Goal: Navigation & Orientation: Find specific page/section

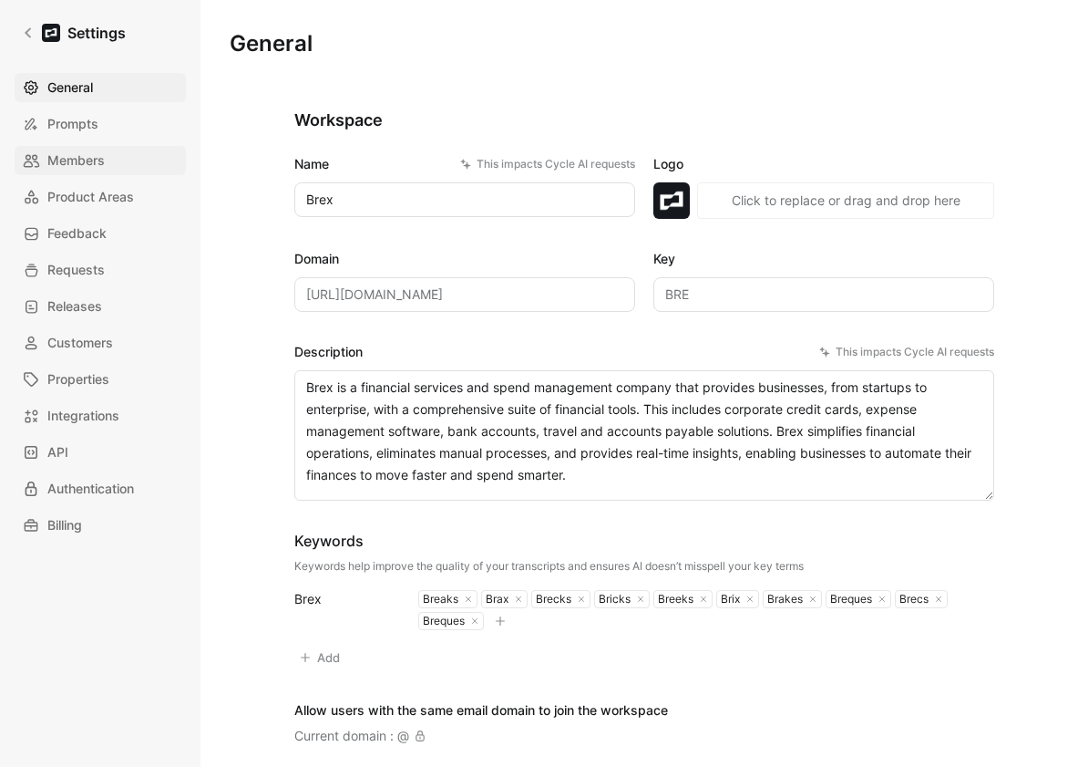
click at [76, 168] on span "Members" at bounding box center [75, 161] width 57 height 22
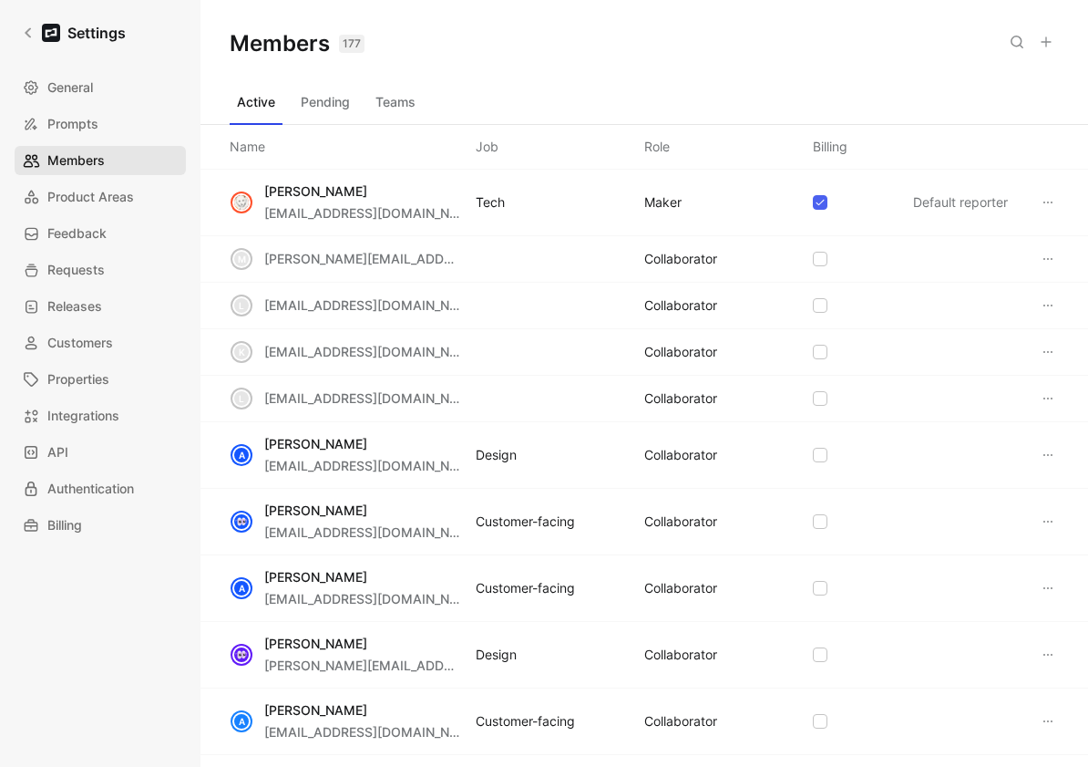
click at [98, 156] on span "Members" at bounding box center [75, 161] width 57 height 22
click at [385, 98] on button "Teams" at bounding box center [395, 102] width 55 height 29
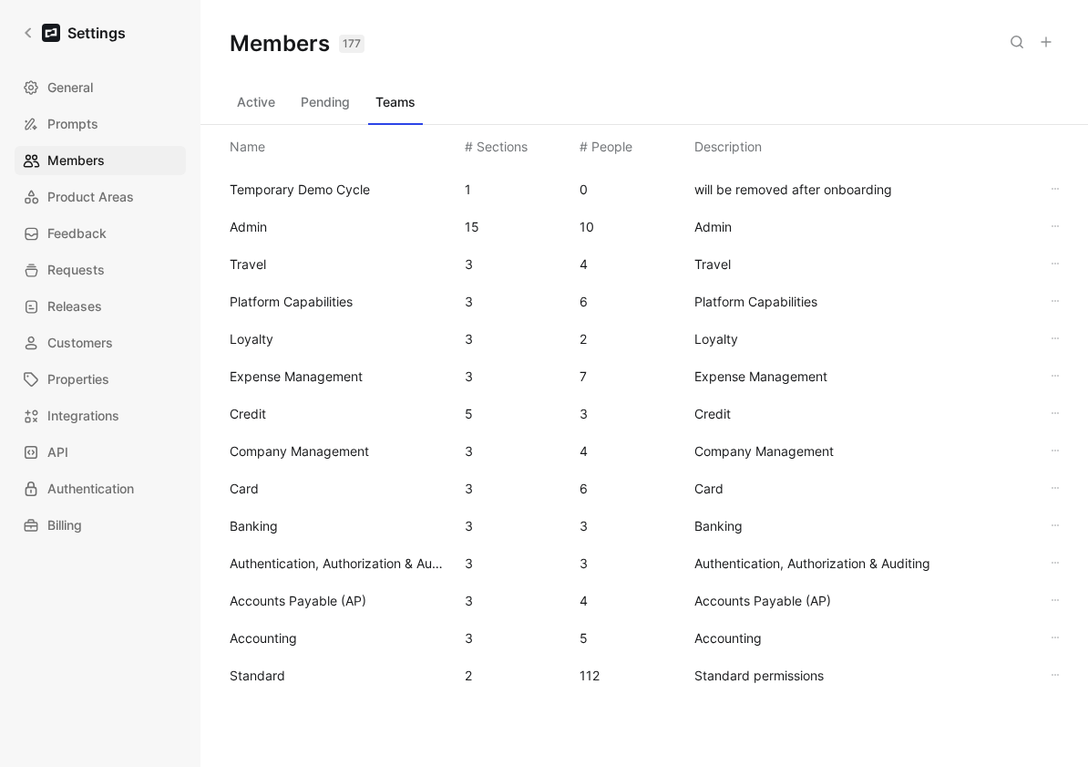
click at [314, 665] on span "Standard" at bounding box center [340, 676] width 221 height 22
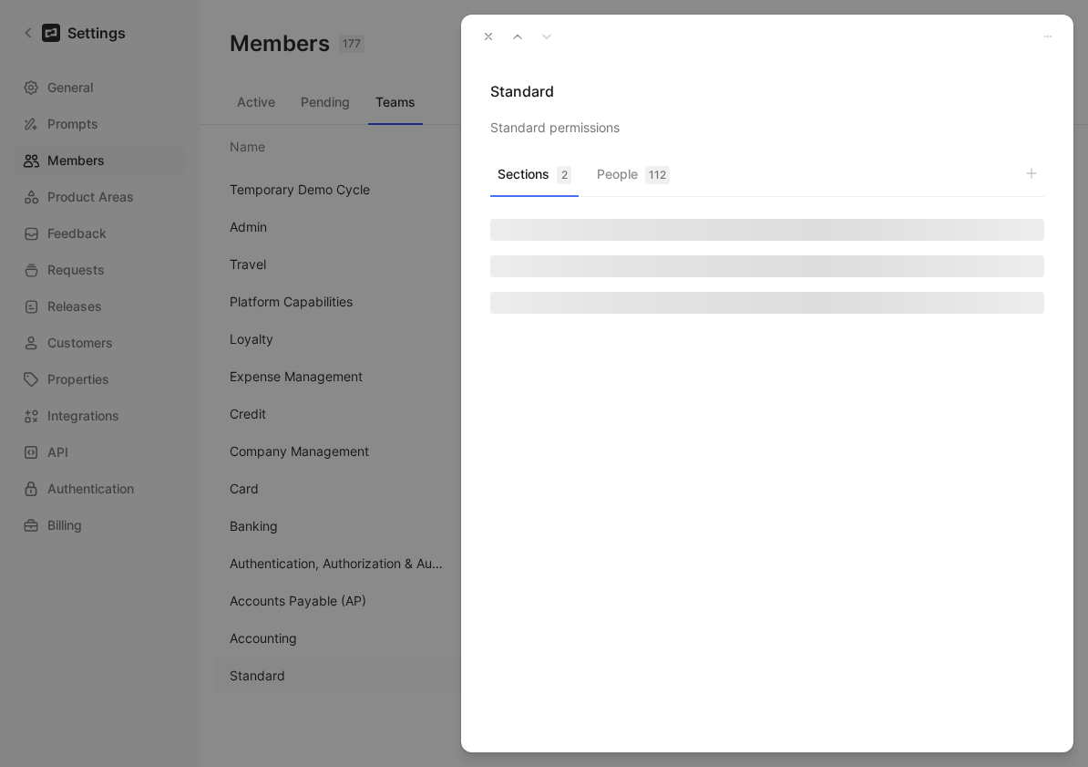
click at [651, 172] on div "112" at bounding box center [657, 175] width 25 height 18
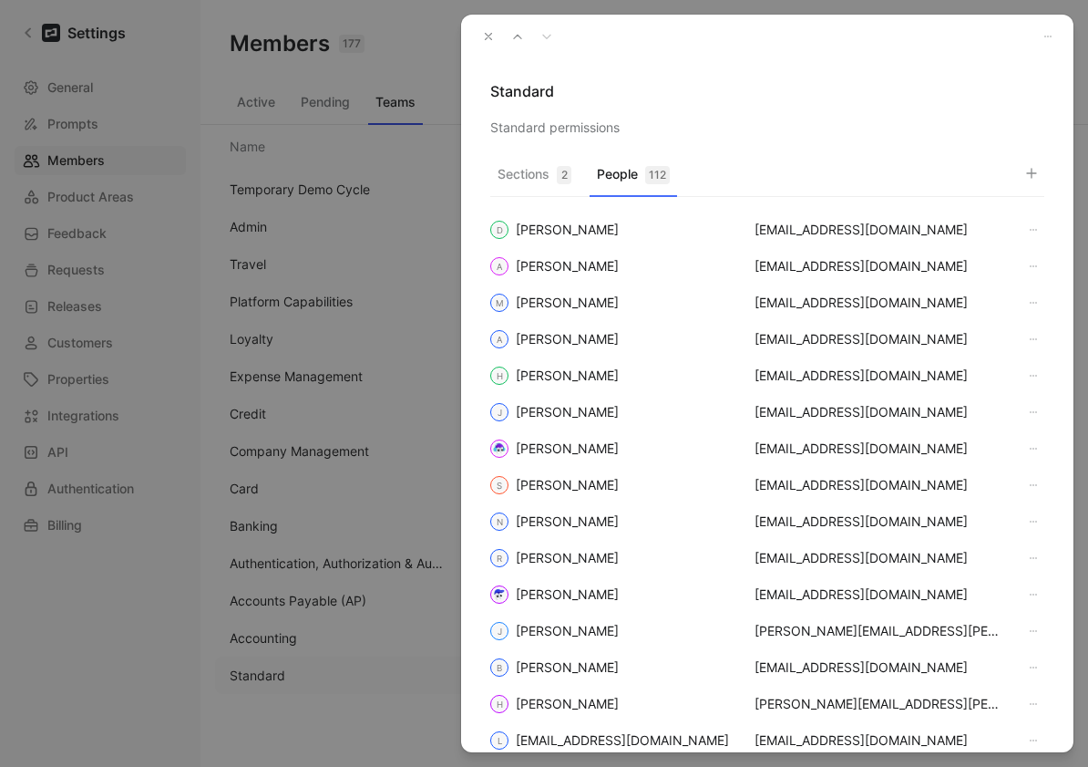
click at [1042, 173] on button "button" at bounding box center [1032, 173] width 26 height 26
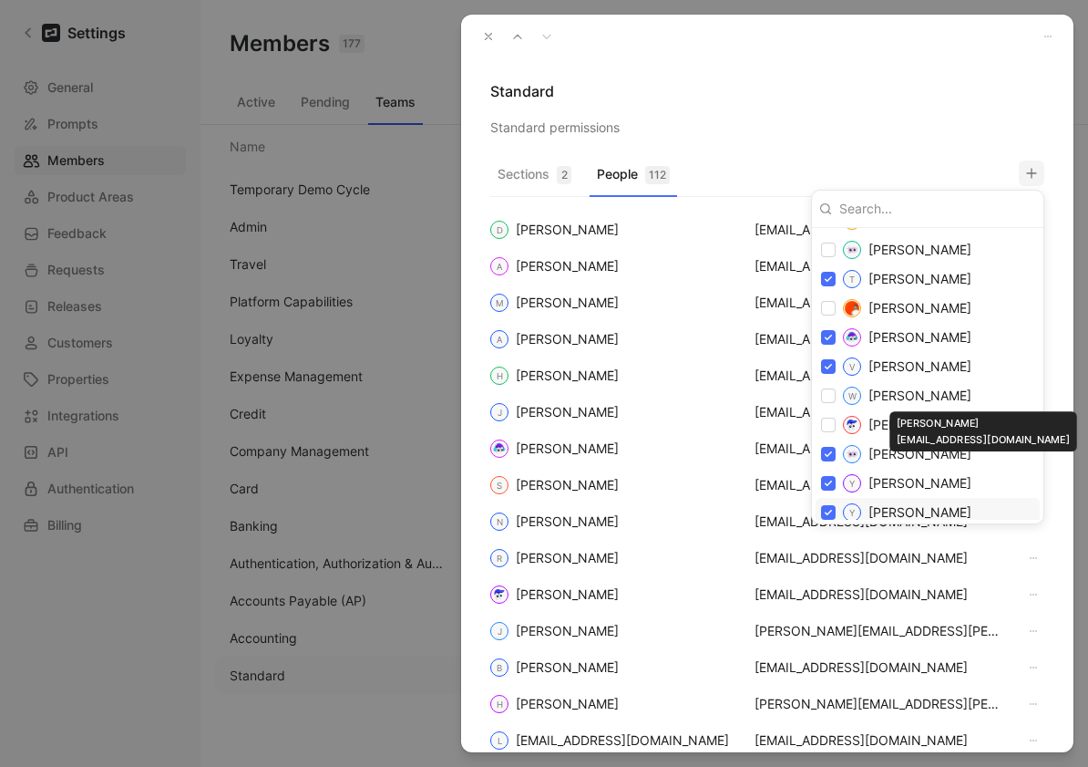
scroll to position [3603, 0]
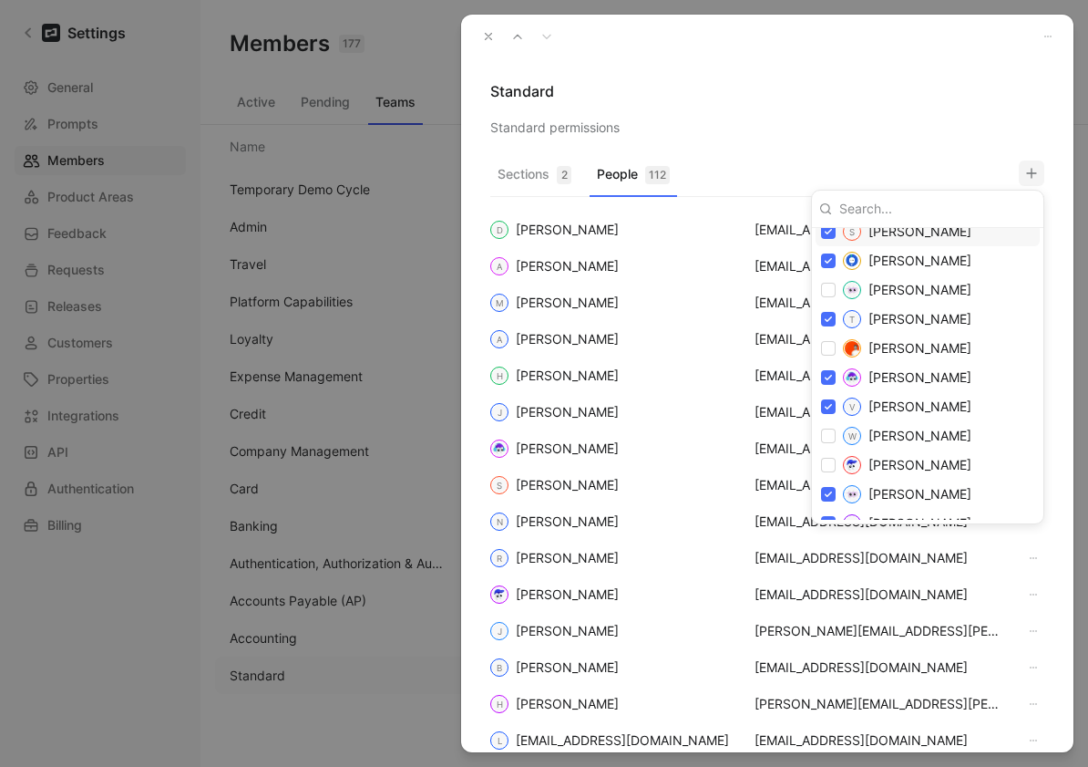
click at [916, 82] on div at bounding box center [544, 383] width 1088 height 767
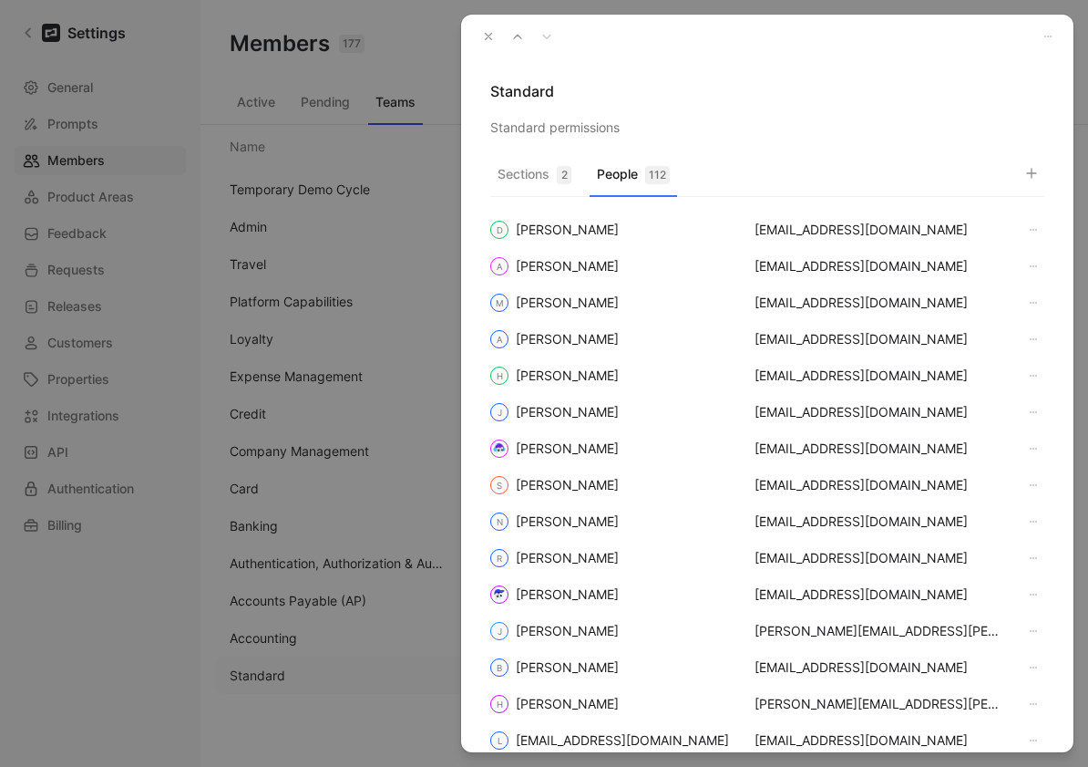
click at [484, 33] on icon "button" at bounding box center [488, 36] width 13 height 13
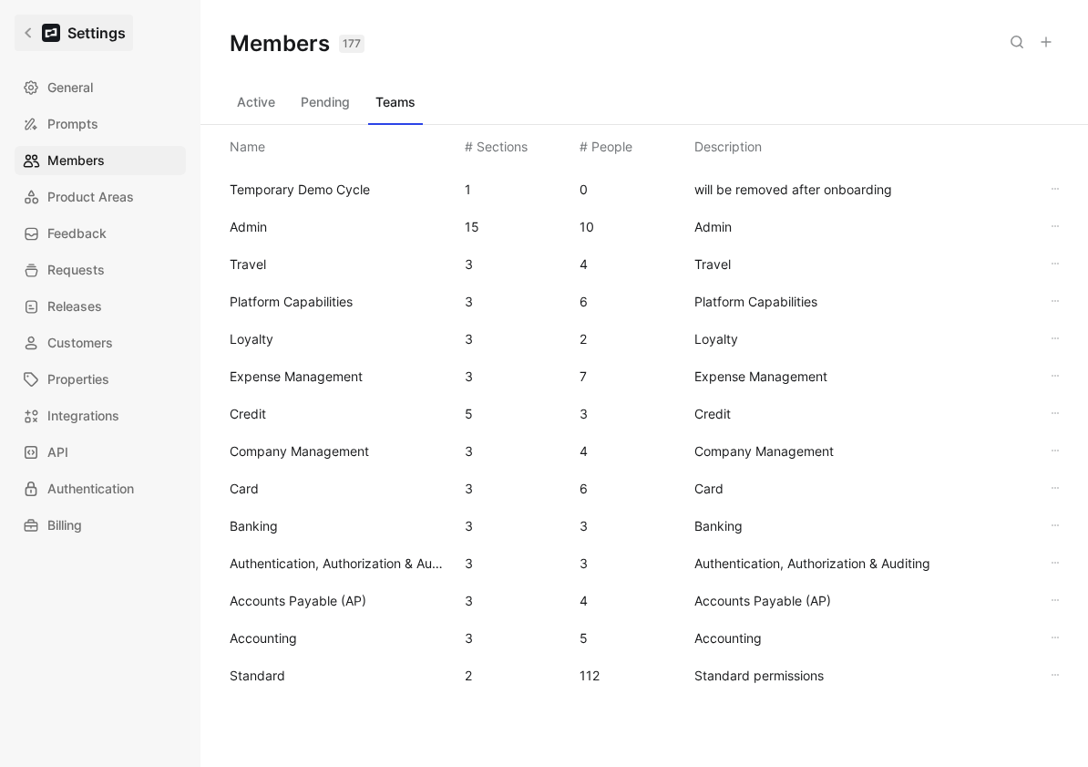
click at [32, 40] on link "Settings" at bounding box center [74, 33] width 119 height 36
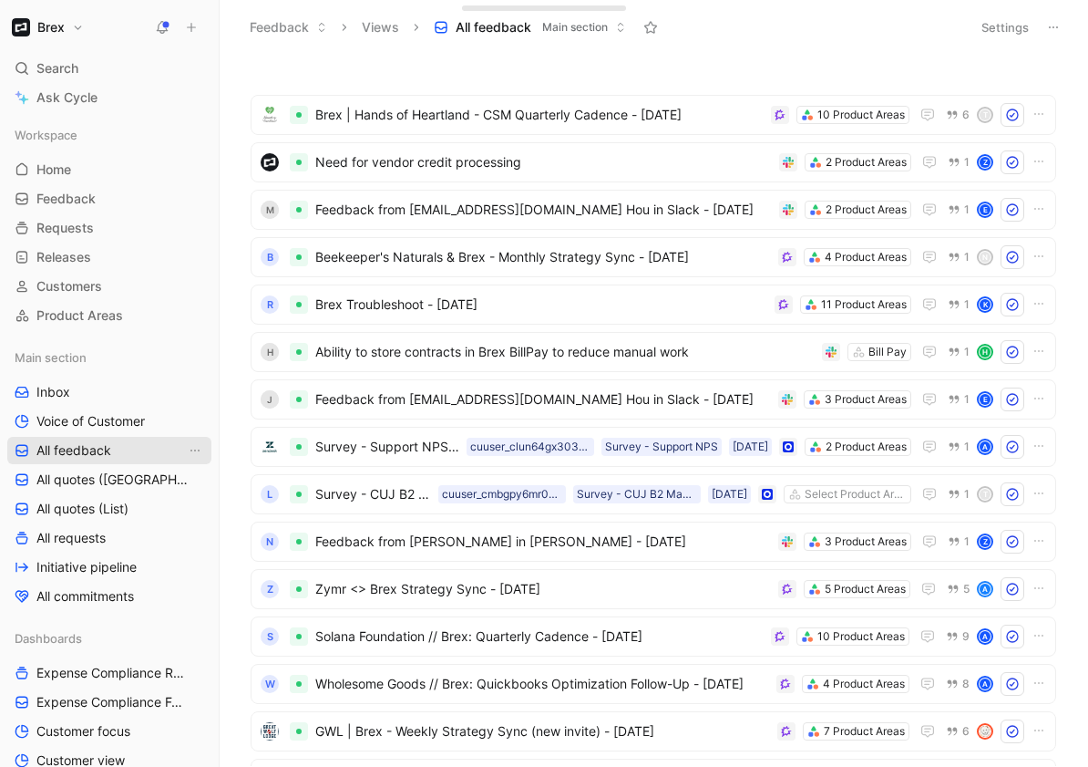
click at [75, 446] on span "All feedback" at bounding box center [73, 450] width 75 height 18
click at [448, 104] on span "Brex | Hands of Heartland - CSM Quarterly Cadence - [DATE]" at bounding box center [539, 115] width 449 height 22
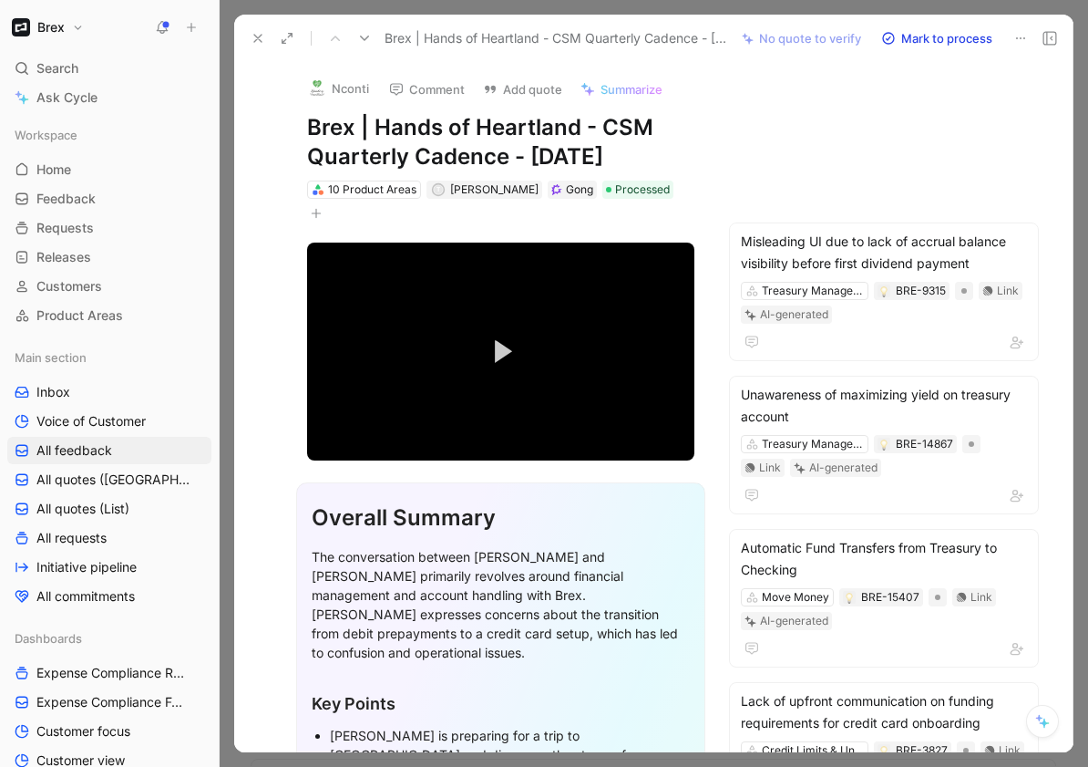
click at [256, 36] on use at bounding box center [257, 38] width 7 height 7
